Goal: Navigation & Orientation: Find specific page/section

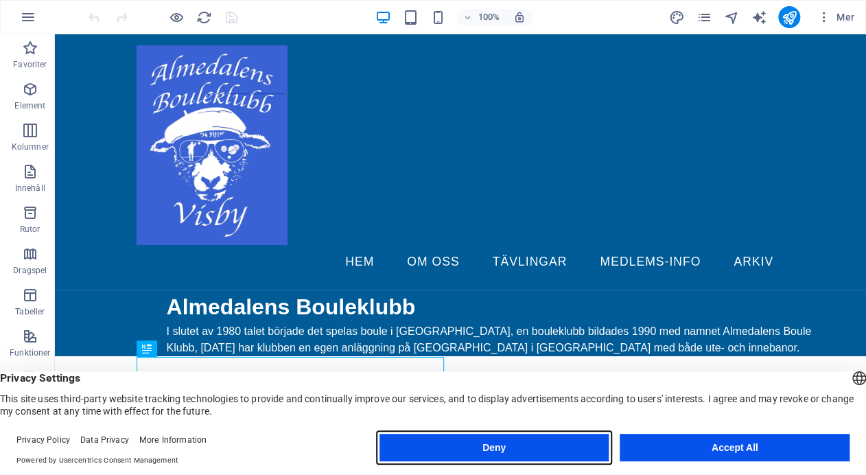
click at [576, 451] on button "Deny" at bounding box center [494, 447] width 230 height 27
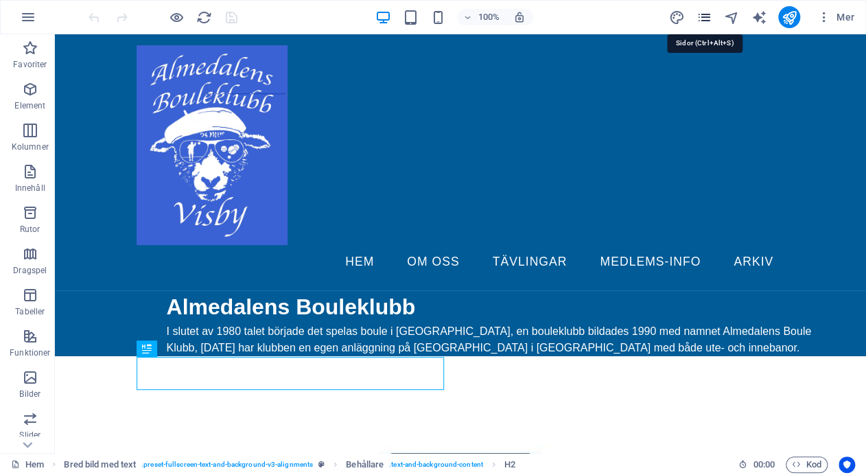
click at [704, 19] on icon "pages" at bounding box center [704, 18] width 16 height 16
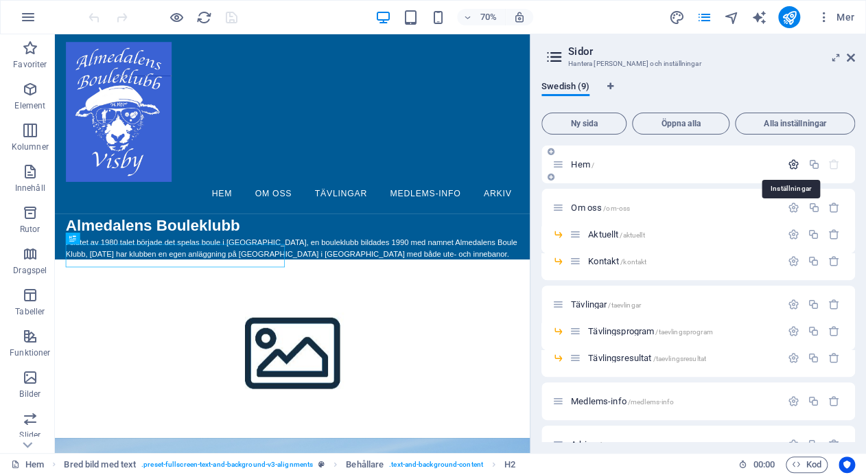
click at [790, 163] on icon "button" at bounding box center [794, 165] width 12 height 12
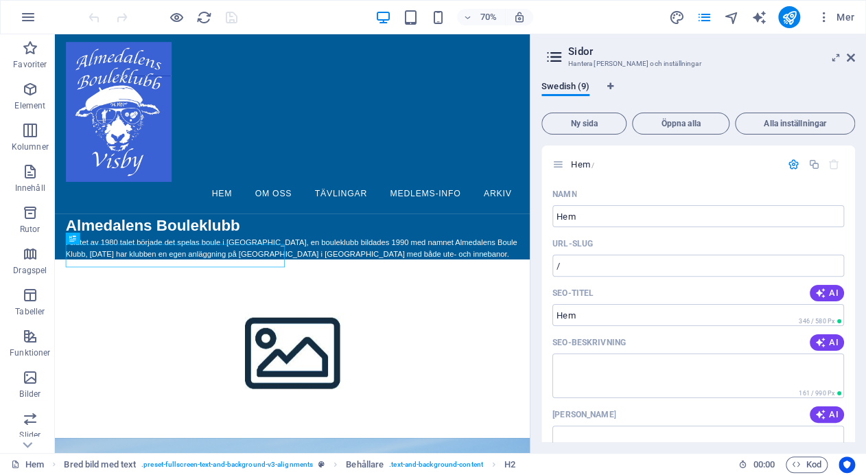
drag, startPoint x: 861, startPoint y: 230, endPoint x: 859, endPoint y: 255, distance: 25.5
click at [859, 255] on div "Swedish (9) Ny sida Öppna alla Alla inställningar Hem / Namn Hem ​ URL-SLUG / ​…" at bounding box center [698, 261] width 336 height 383
click at [678, 126] on span "Öppna alla" at bounding box center [680, 123] width 85 height 8
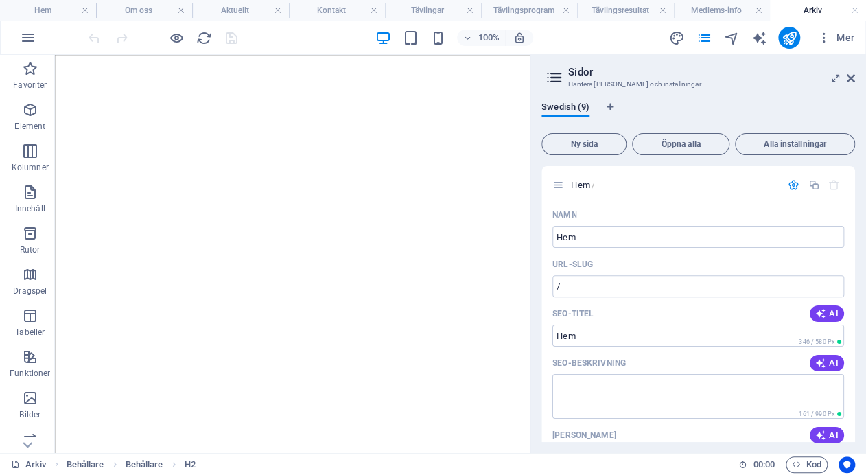
drag, startPoint x: 862, startPoint y: 193, endPoint x: 865, endPoint y: 207, distance: 14.0
click at [865, 208] on html "Almedalens Bouleklubb Hem Om oss Aktuellt Kontakt Tävlingar Tävlingsprogram Täv…" at bounding box center [433, 237] width 866 height 475
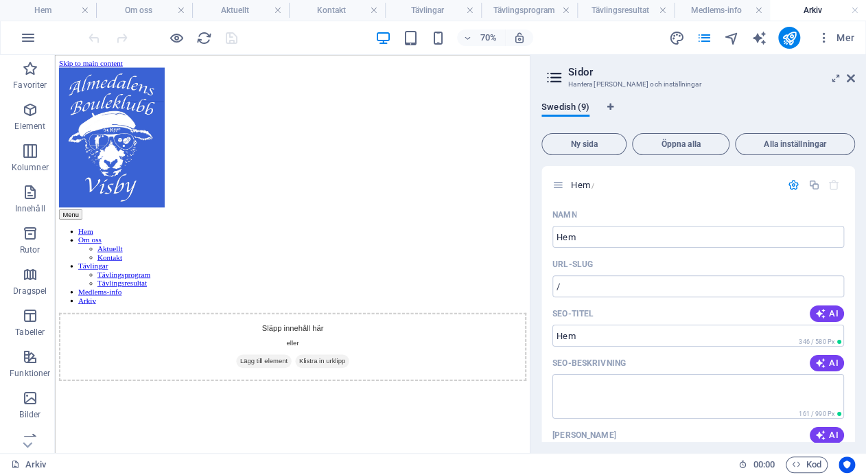
drag, startPoint x: 858, startPoint y: 205, endPoint x: 847, endPoint y: 158, distance: 48.5
click at [854, 183] on div "Swedish (9) Ny sida Öppna alla Alla inställningar Hem / Namn Hem ​ URL-SLUG / ​…" at bounding box center [698, 272] width 336 height 362
click at [152, 12] on h4 "Om oss" at bounding box center [144, 10] width 96 height 15
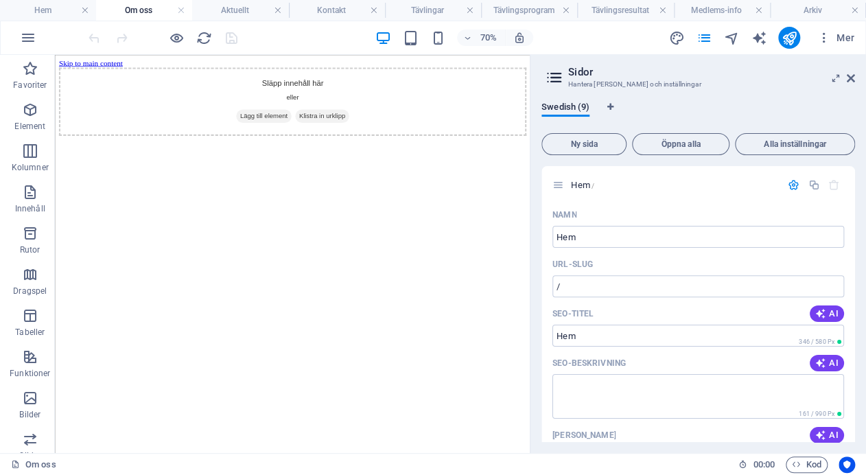
drag, startPoint x: 857, startPoint y: 164, endPoint x: 859, endPoint y: 192, distance: 28.2
click at [859, 192] on div "Swedish (9) Ny sida Öppna alla Alla inställningar Hem / Namn Hem ​ URL-SLUG / ​…" at bounding box center [698, 272] width 336 height 362
drag, startPoint x: 865, startPoint y: 211, endPoint x: 856, endPoint y: 214, distance: 8.9
click at [856, 214] on div "Swedish (9) Ny sida Öppna alla Alla inställningar Hem / Namn Hem ​ URL-SLUG / ​…" at bounding box center [698, 272] width 336 height 362
drag, startPoint x: 856, startPoint y: 213, endPoint x: 855, endPoint y: 244, distance: 30.2
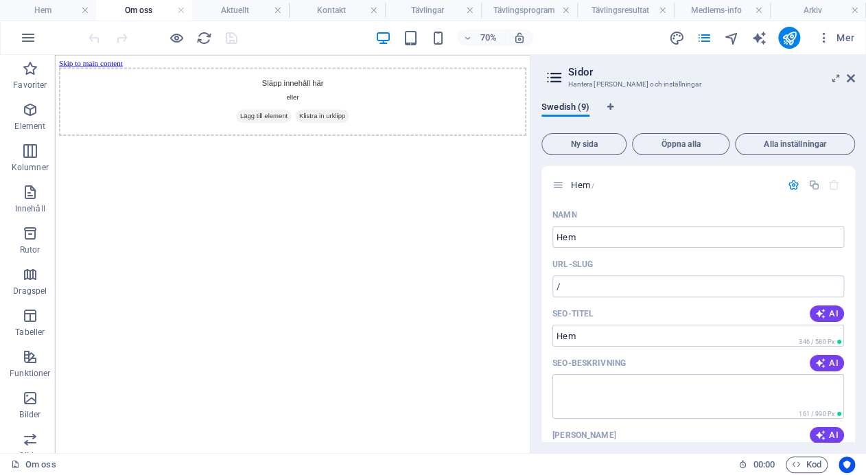
click at [855, 244] on div "Swedish (9) Ny sida Öppna alla Alla inställningar Hem / Namn Hem ​ URL-SLUG / ​…" at bounding box center [698, 272] width 336 height 362
click at [711, 145] on span "Öppna alla" at bounding box center [680, 144] width 85 height 8
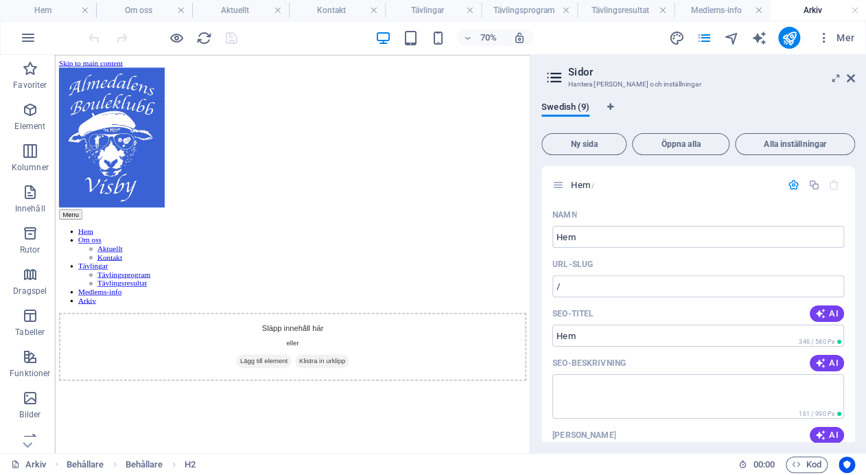
drag, startPoint x: 859, startPoint y: 172, endPoint x: 859, endPoint y: 183, distance: 11.7
click at [859, 183] on div "Swedish (9) Ny sida Öppna alla Alla inställningar Hem / Namn Hem ​ URL-SLUG / ​…" at bounding box center [698, 272] width 336 height 362
click at [859, 364] on div "Swedish (9) Ny sida Öppna alla Alla inställningar Hem / Namn Hem ​ URL-SLUG / ​…" at bounding box center [698, 272] width 336 height 362
click at [342, 8] on h4 "Kontakt" at bounding box center [337, 10] width 96 height 15
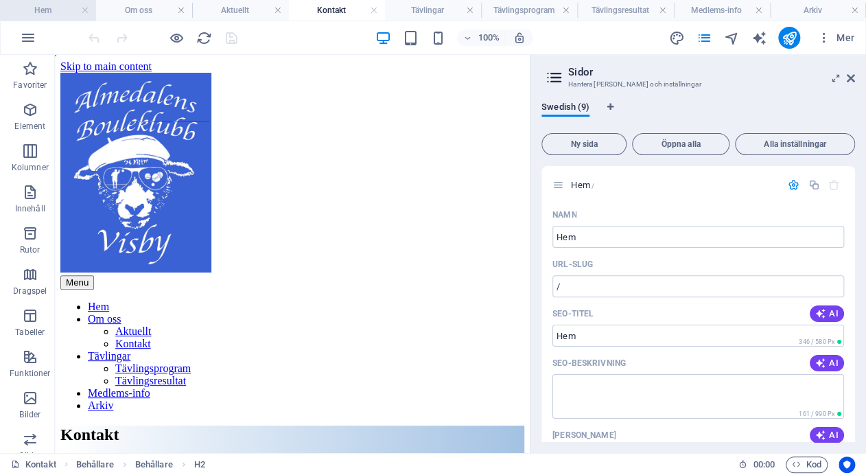
click at [63, 5] on h4 "Hem" at bounding box center [48, 10] width 96 height 15
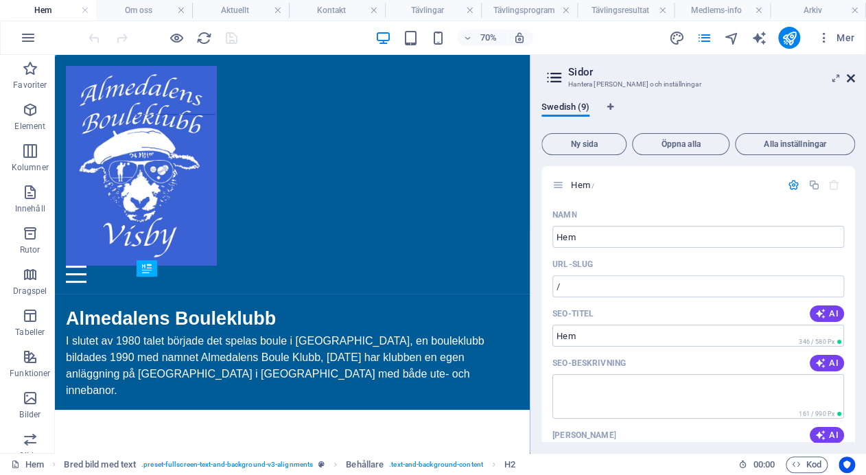
drag, startPoint x: 851, startPoint y: 75, endPoint x: 795, endPoint y: 21, distance: 78.6
click at [851, 75] on icon at bounding box center [851, 78] width 8 height 11
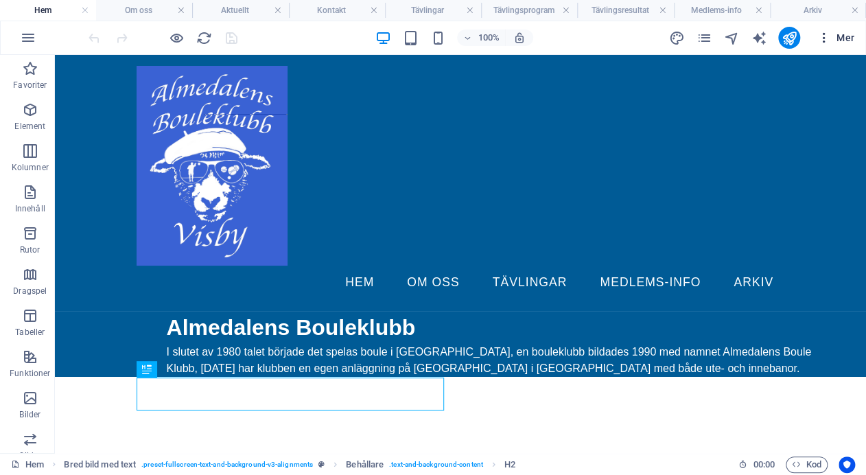
click at [821, 35] on icon "button" at bounding box center [824, 38] width 14 height 14
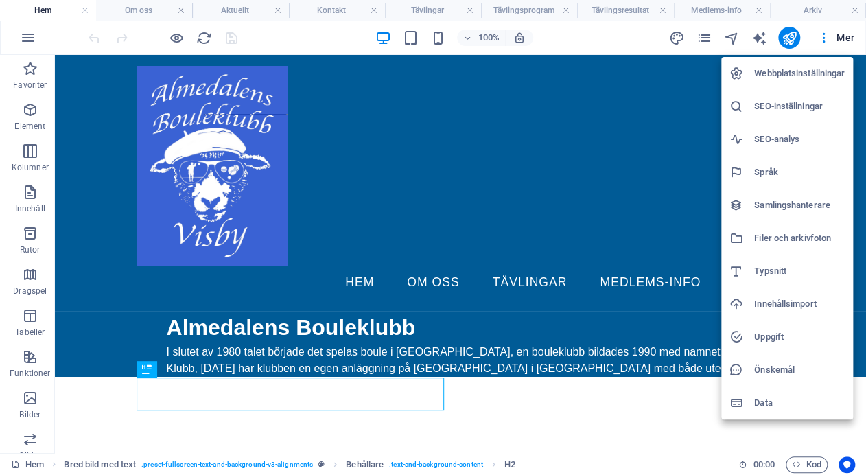
click at [657, 36] on div at bounding box center [433, 237] width 866 height 475
